Goal: Task Accomplishment & Management: Use online tool/utility

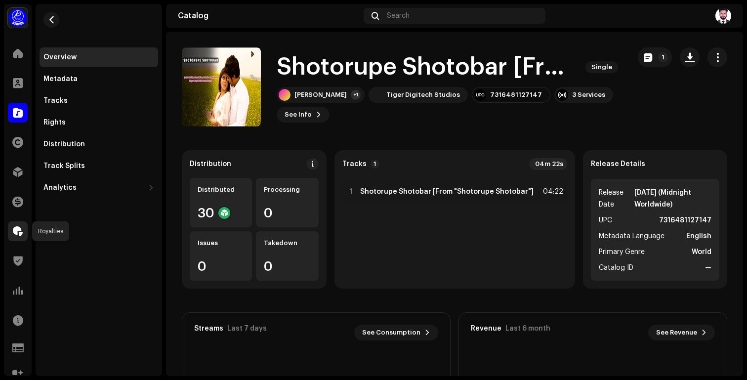
click at [15, 230] on span at bounding box center [18, 231] width 10 height 8
click at [16, 229] on span at bounding box center [18, 231] width 10 height 8
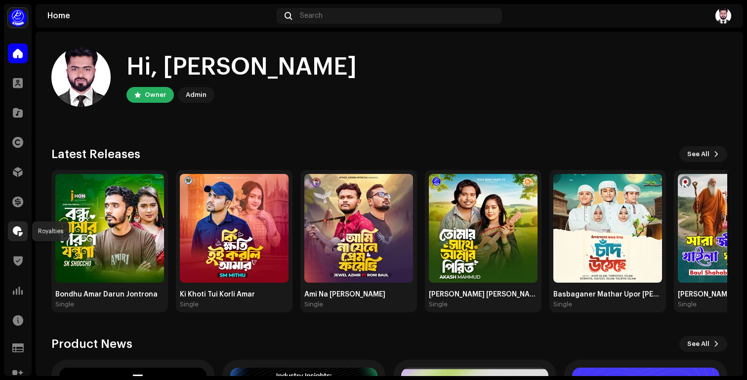
click at [18, 228] on span at bounding box center [18, 231] width 10 height 8
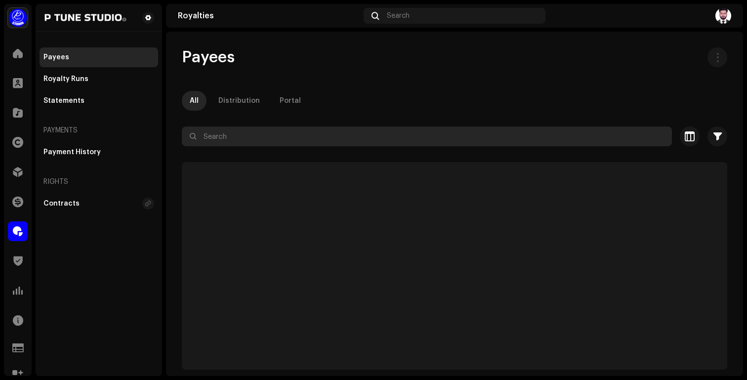
click at [225, 134] on input "text" at bounding box center [427, 136] width 490 height 20
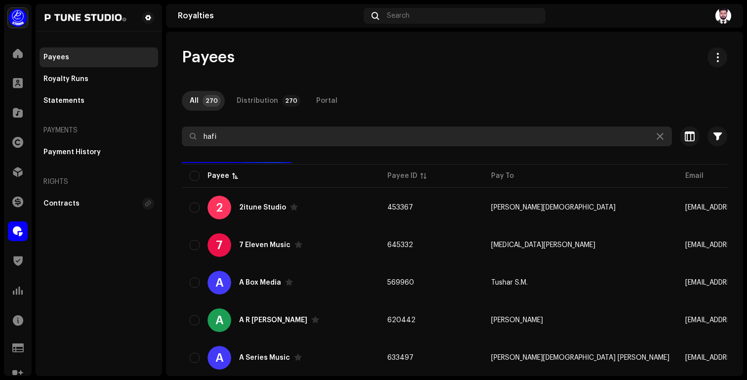
type input "hafiz"
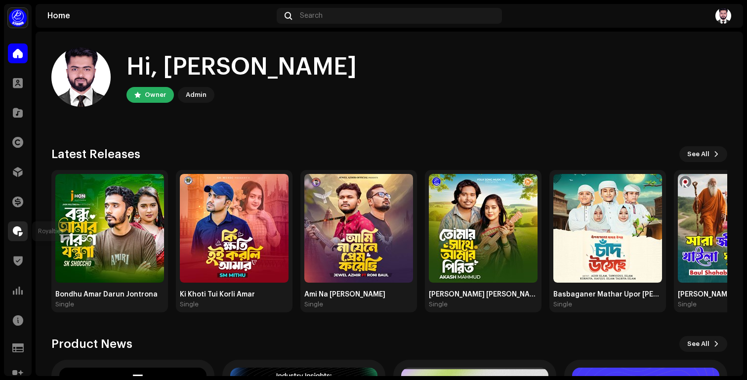
click at [17, 228] on span at bounding box center [18, 231] width 10 height 8
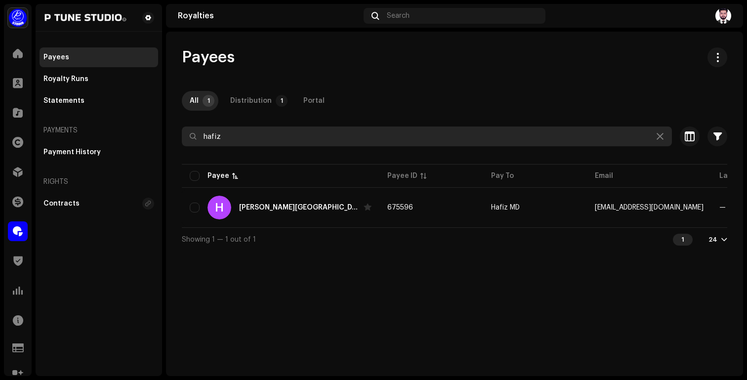
click at [264, 135] on input "hafiz" at bounding box center [427, 136] width 490 height 20
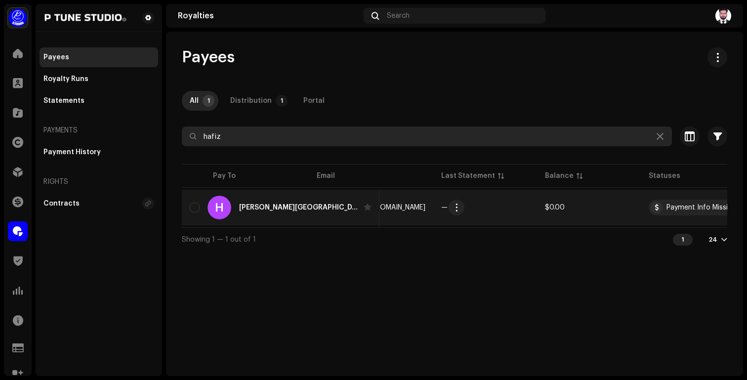
scroll to position [0, 279]
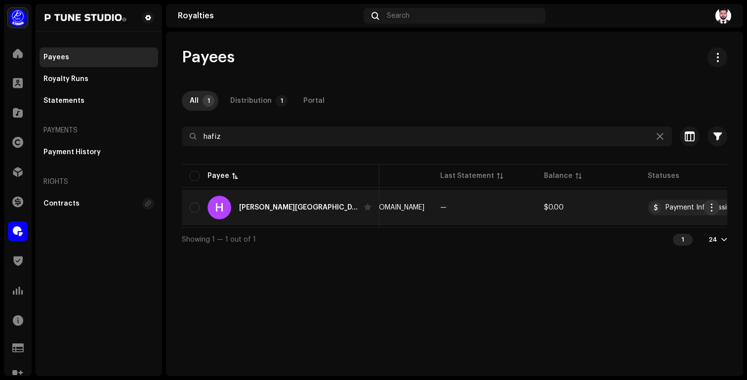
click at [710, 206] on span "button" at bounding box center [711, 208] width 7 height 8
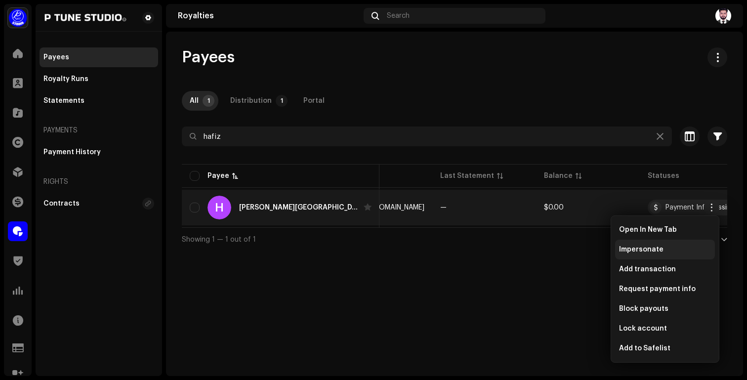
click at [670, 253] on div "Impersonate" at bounding box center [665, 250] width 92 height 8
